Goal: Find specific page/section: Find specific page/section

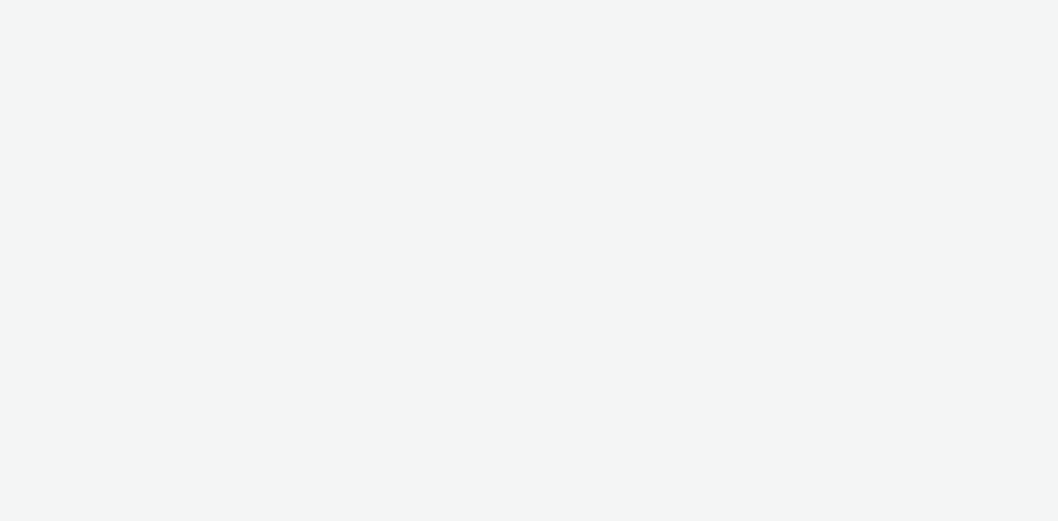
select select "b45cc4c1-724a-49f4-91a1-90695c19738e"
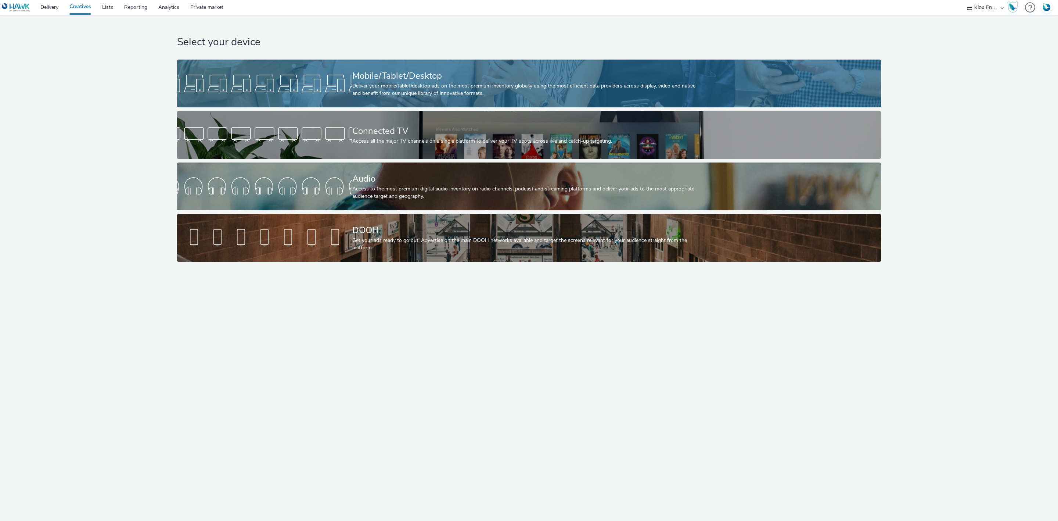
click at [498, 84] on div "Deliver your mobile/tablet/desktop ads on the most premium inventory globally u…" at bounding box center [527, 89] width 350 height 15
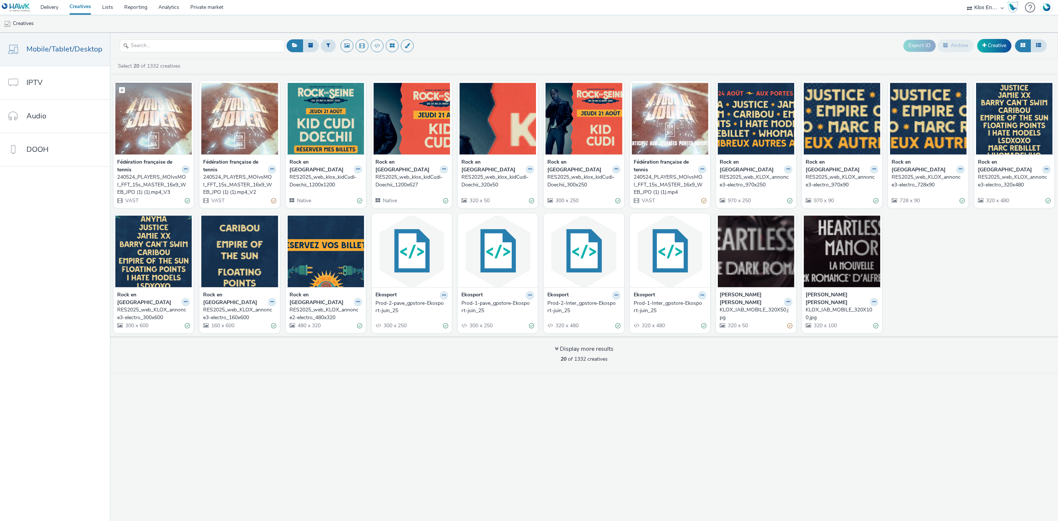
click at [136, 128] on img at bounding box center [153, 119] width 76 height 72
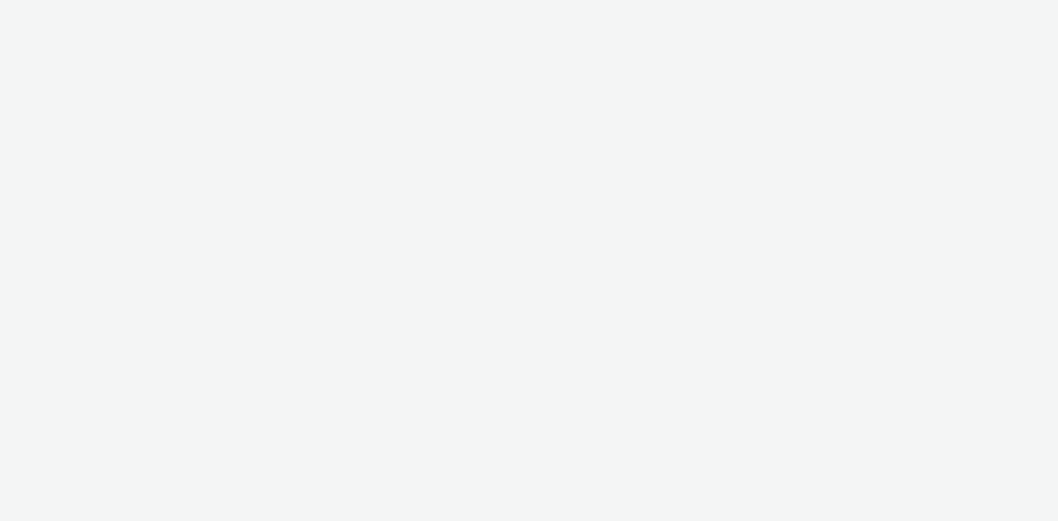
select select "d027da95-0097-4d0b-8b09-57dedb2e3a8d"
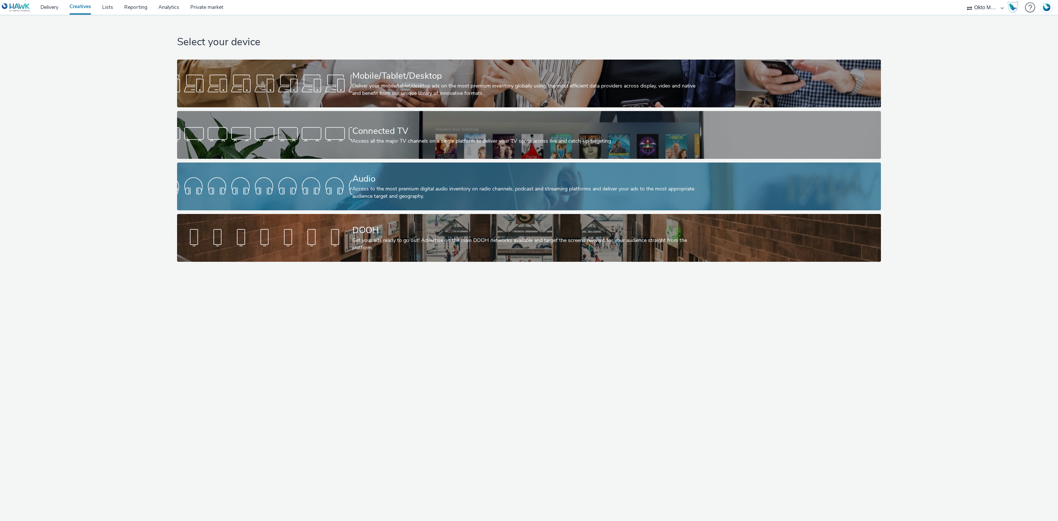
click at [431, 190] on div "Access to the most premium digital audio inventory on radio channels, podcast a…" at bounding box center [527, 192] width 350 height 15
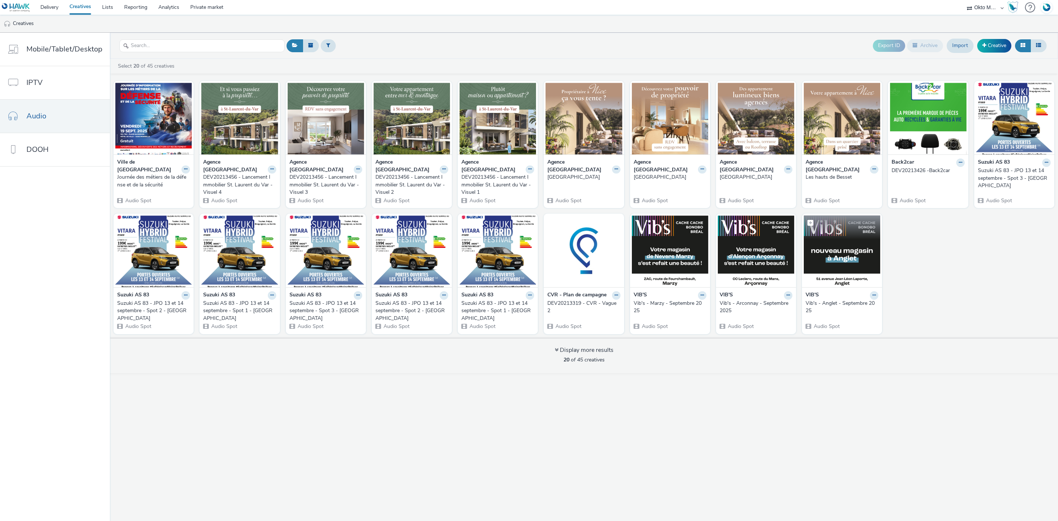
click at [826, 250] on img at bounding box center [842, 251] width 76 height 72
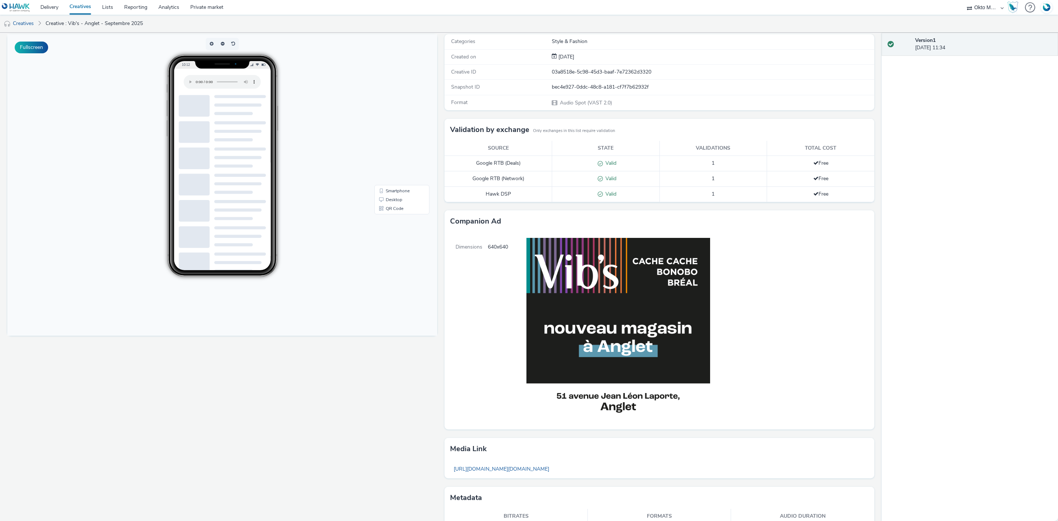
scroll to position [89, 0]
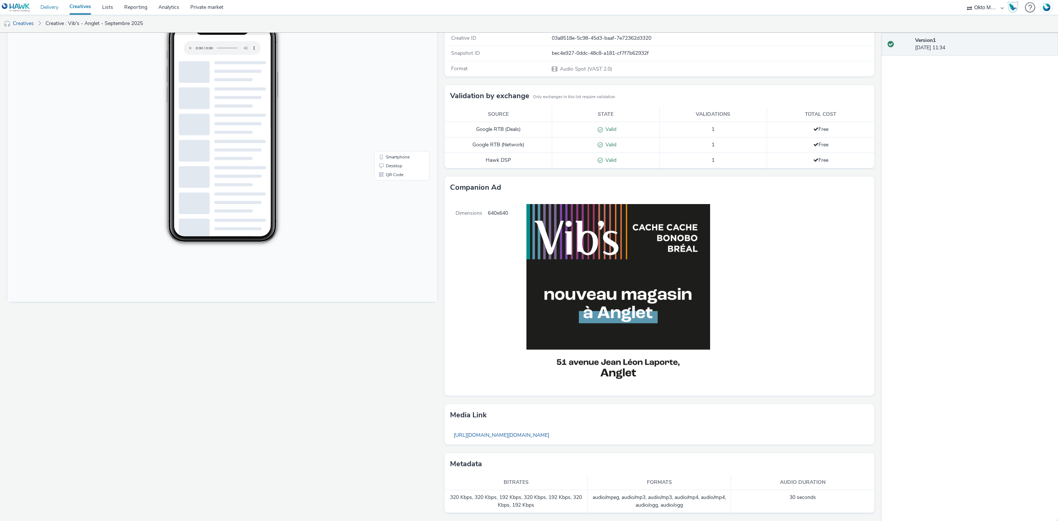
click at [44, 12] on link "Delivery" at bounding box center [49, 7] width 29 height 15
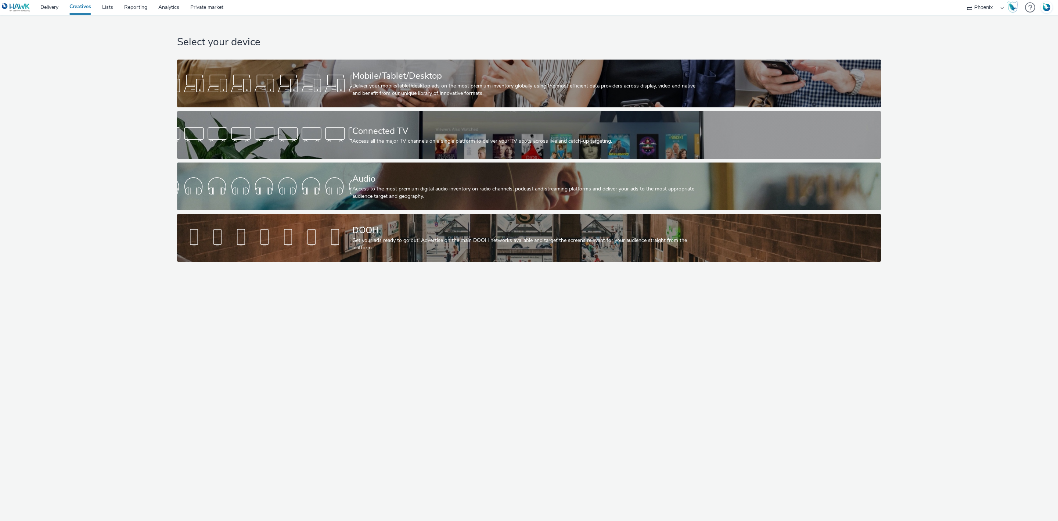
select select "a68a325d-1c13-4d1d-b7a3-b541bdf09626"
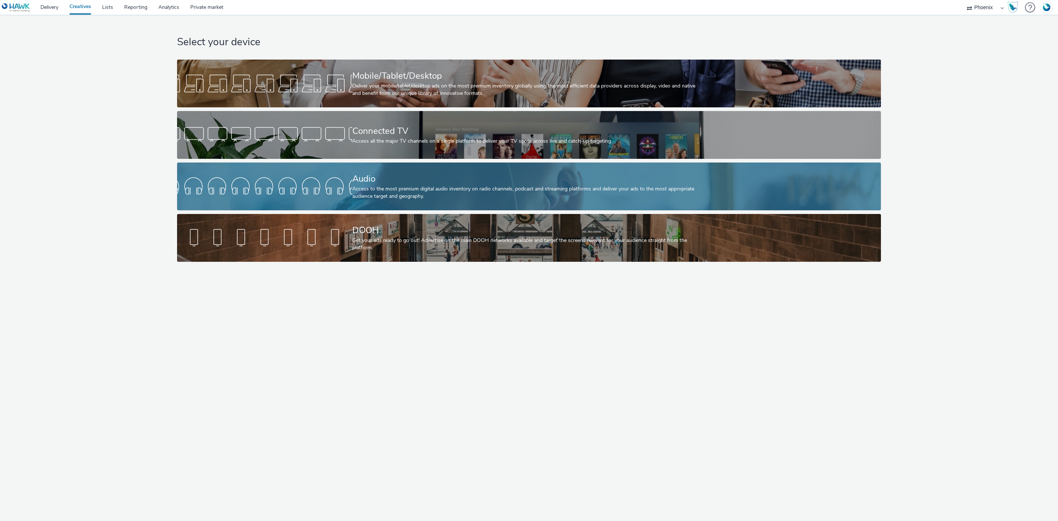
click at [378, 195] on div "Access to the most premium digital audio inventory on radio channels, podcast a…" at bounding box center [527, 192] width 350 height 15
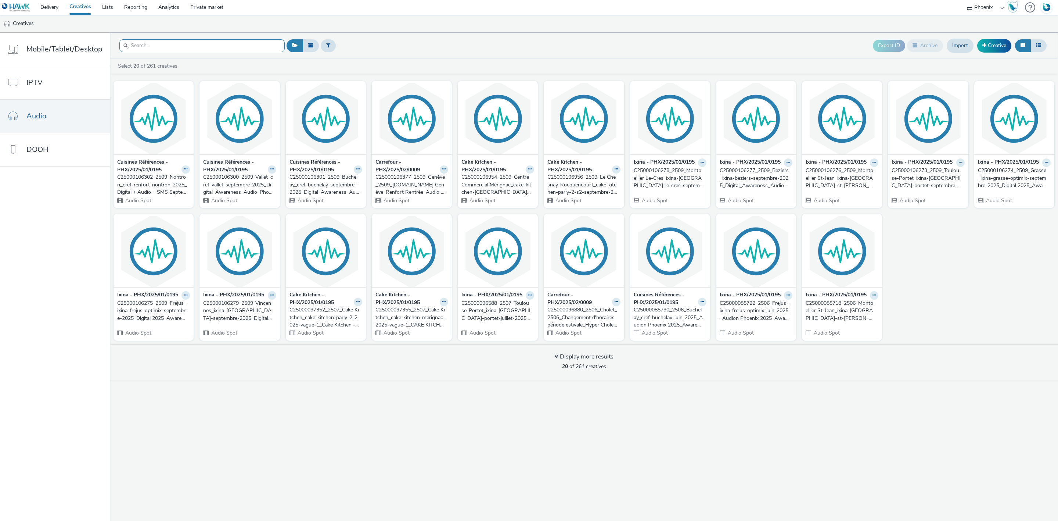
click at [210, 41] on input "text" at bounding box center [201, 45] width 165 height 13
paste input "C25000106301_2509_Buchelay_cref-buchelay-septembre-2025_Digital_Awareness_Audio…"
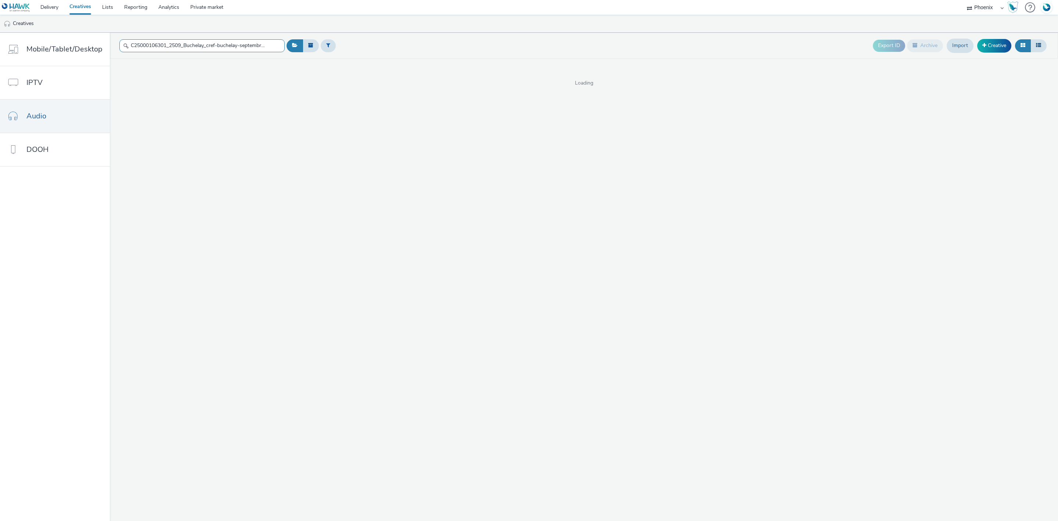
scroll to position [0, 339]
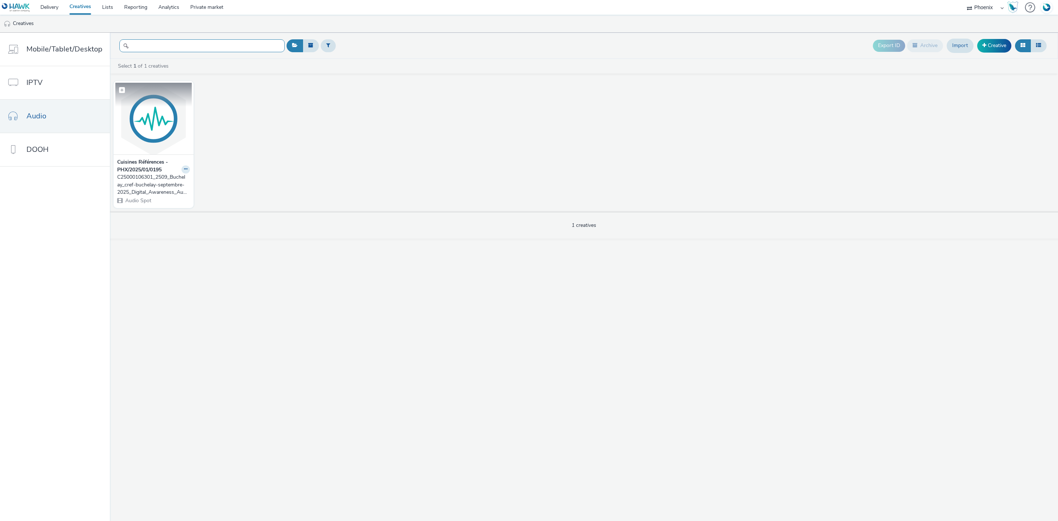
type input "C25000106301_2509_Buchelay_cref-buchelay-septembre-2025_Digital_Awareness_Audio…"
click at [154, 126] on img at bounding box center [153, 119] width 76 height 72
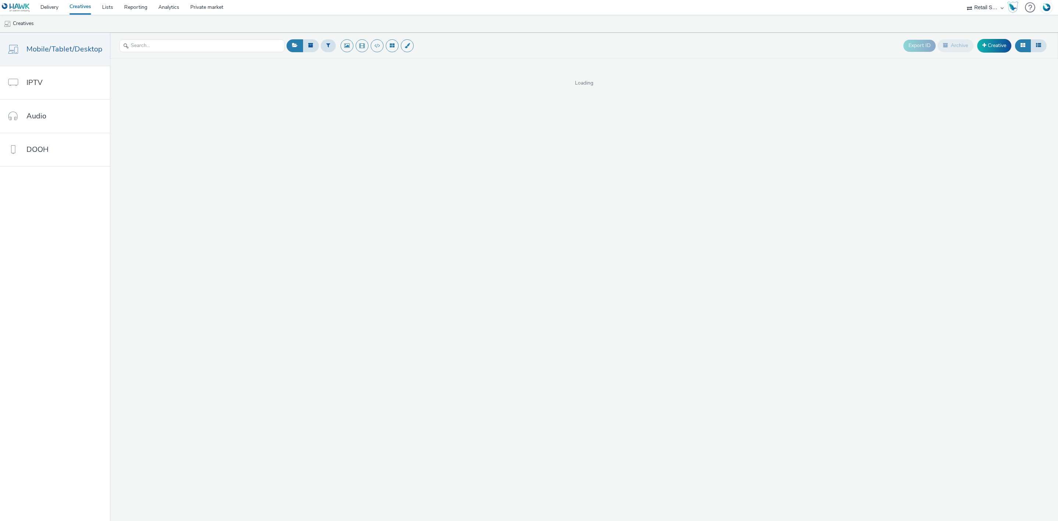
select select "af9496d5-fe6e-4008-bf1b-9af3f0b34e3a"
select select "43747a01-9d8e-4dea-a0e4-a98d33cfba61"
select select "d027da95-0097-4d0b-8b09-57dedb2e3a8d"
select select "43747a01-9d8e-4dea-a0e4-a98d33cfba61"
select select "5124110c-5ad7-400f-8241-e8aa575c652d"
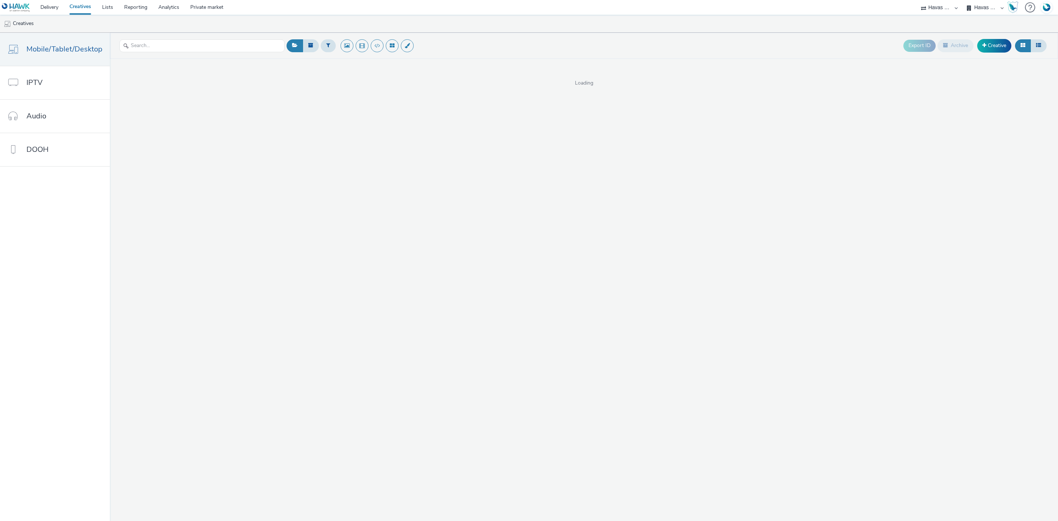
select select "43747a01-9d8e-4dea-a0e4-a98d33cfba61"
select select "d027da95-0097-4d0b-8b09-57dedb2e3a8d"
select select "43747a01-9d8e-4dea-a0e4-a98d33cfba61"
select select "5124110c-5ad7-400f-8241-e8aa575c652d"
select select "43747a01-9d8e-4dea-a0e4-a98d33cfba61"
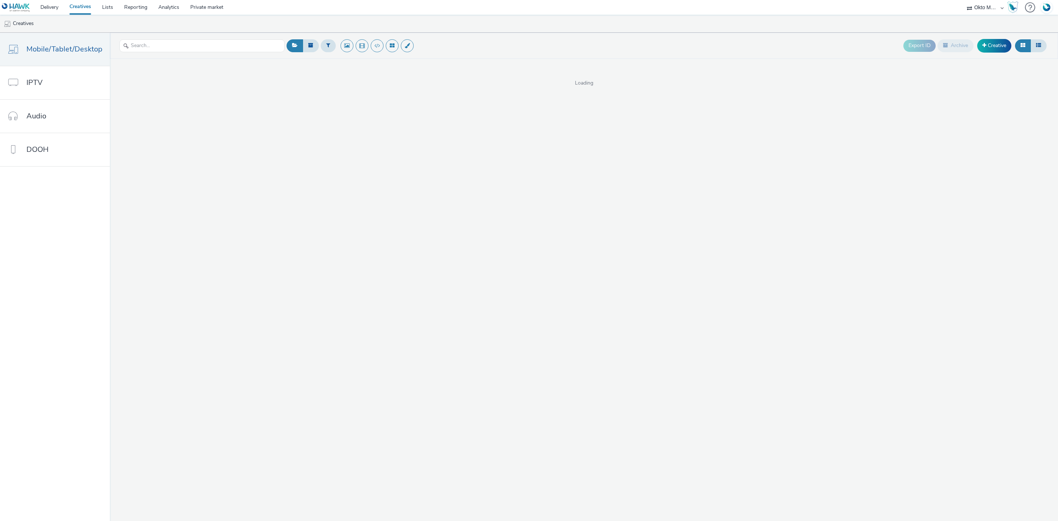
select select "d027da95-0097-4d0b-8b09-57dedb2e3a8d"
select select "43747a01-9d8e-4dea-a0e4-a98d33cfba61"
select select "2b8dd31a-8117-4e68-a346-a4c56cee5b05"
select select "b45cc4c1-724a-49f4-91a1-90695c19738e"
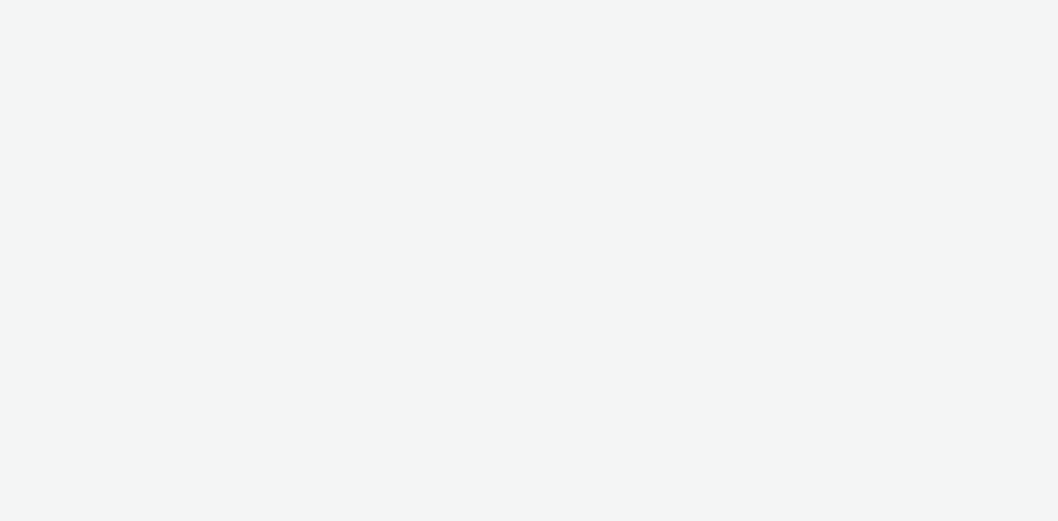
select select "b45cc4c1-724a-49f4-91a1-90695c19738e"
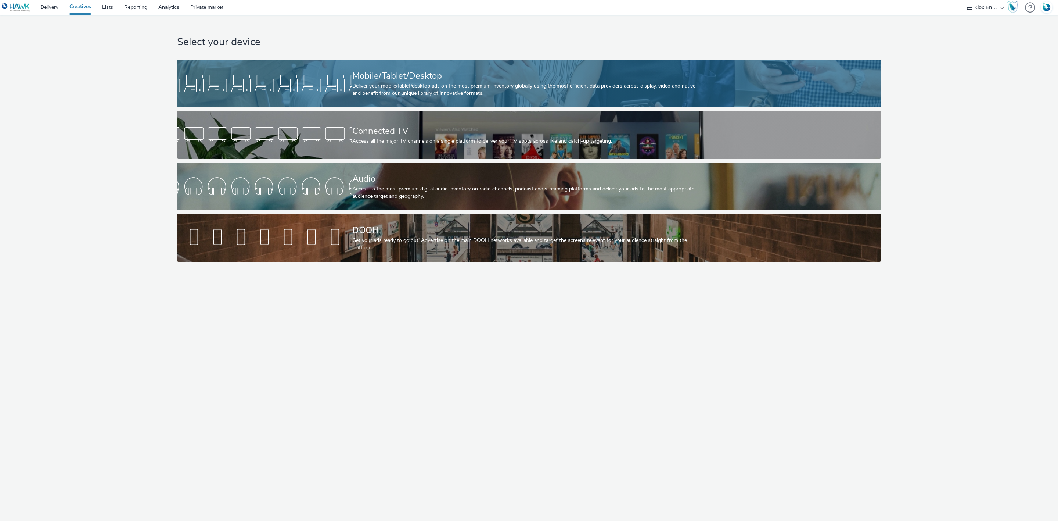
click at [424, 86] on div "Deliver your mobile/tablet/desktop ads on the most premium inventory globally u…" at bounding box center [527, 89] width 350 height 15
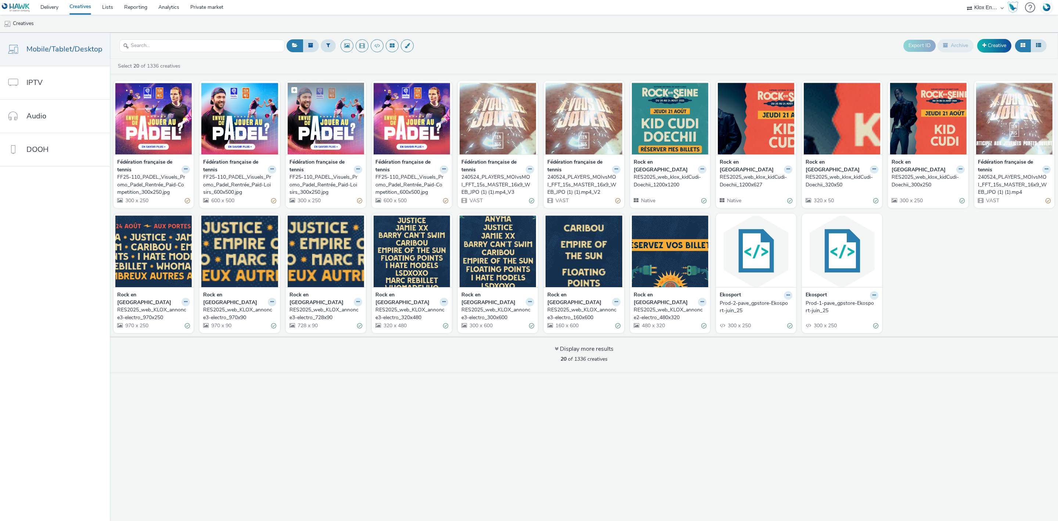
click at [325, 133] on img at bounding box center [326, 119] width 76 height 72
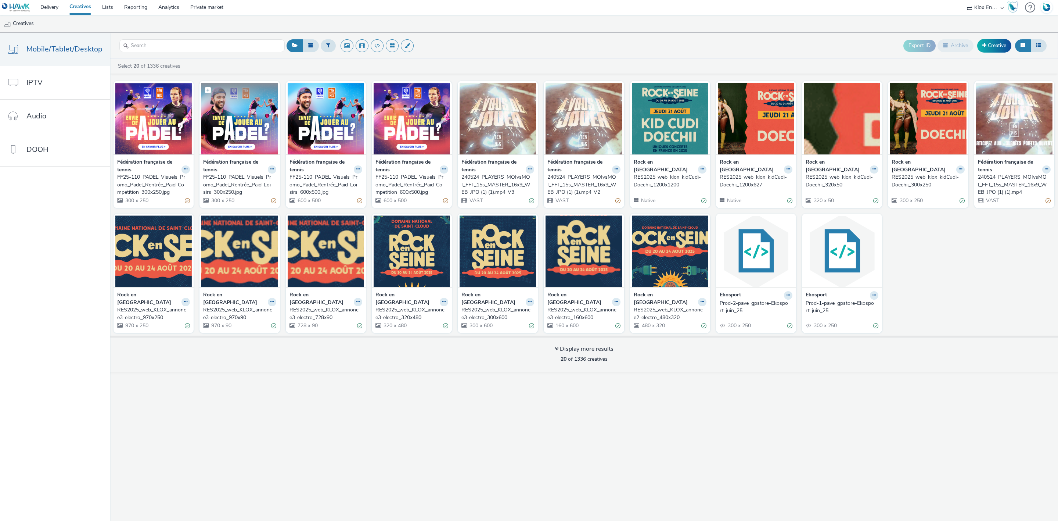
click at [241, 121] on img at bounding box center [239, 119] width 76 height 72
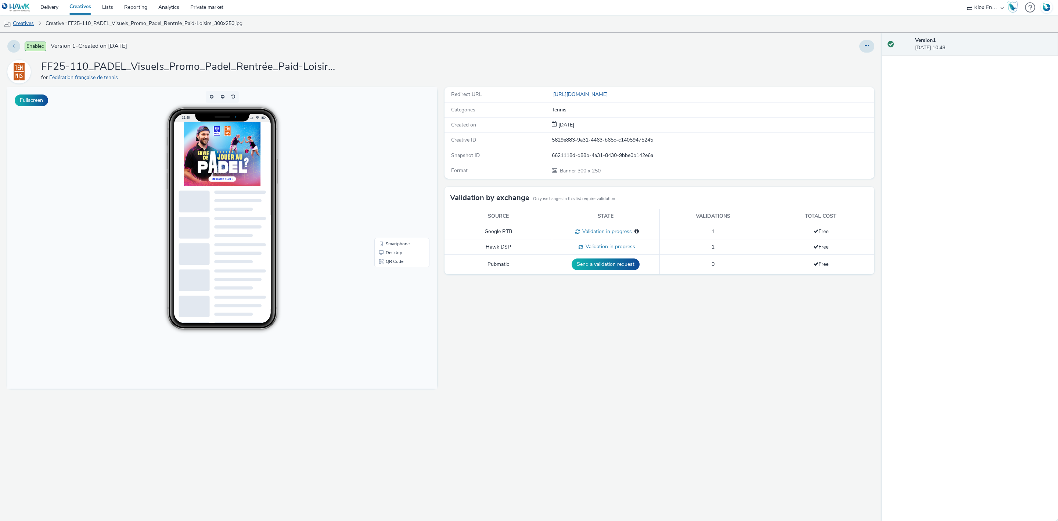
click at [32, 23] on link "Creatives" at bounding box center [18, 24] width 37 height 18
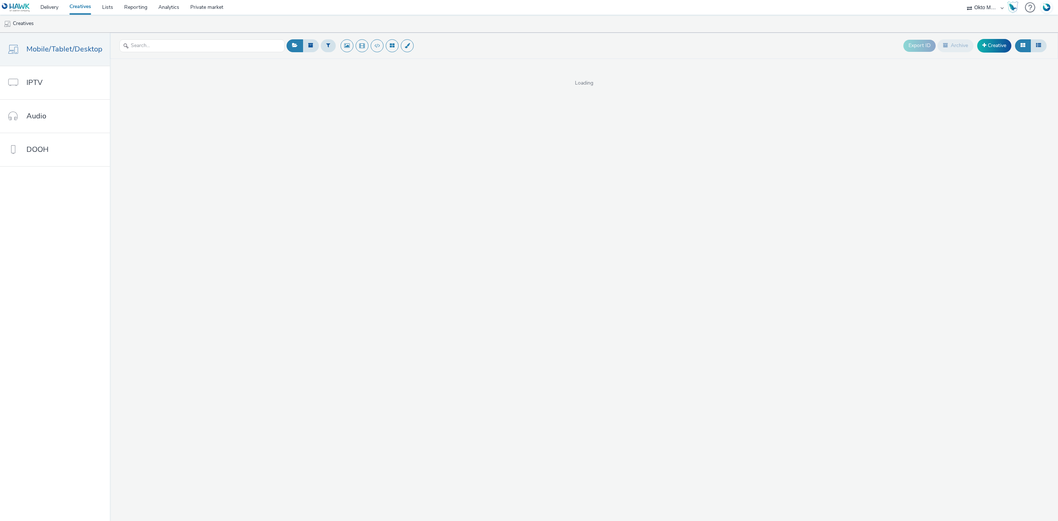
select select "d027da95-0097-4d0b-8b09-57dedb2e3a8d"
